Goal: Task Accomplishment & Management: Manage account settings

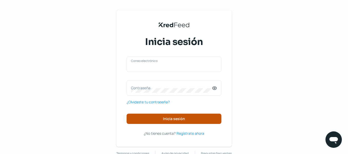
type input "[EMAIL_ADDRESS][DOMAIN_NAME]"
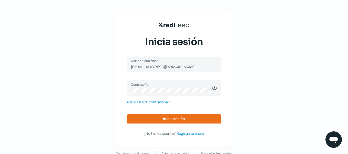
click at [165, 117] on span "Inicia sesión" at bounding box center [174, 119] width 22 height 4
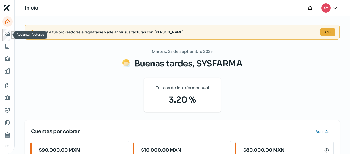
click at [8, 40] on div at bounding box center [7, 35] width 10 height 12
click at [7, 37] on link "Adelantar facturas" at bounding box center [7, 34] width 10 height 10
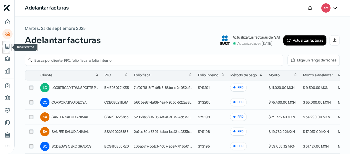
click at [8, 46] on icon "Tus créditos" at bounding box center [7, 46] width 6 height 6
